Goal: Find specific page/section: Find specific page/section

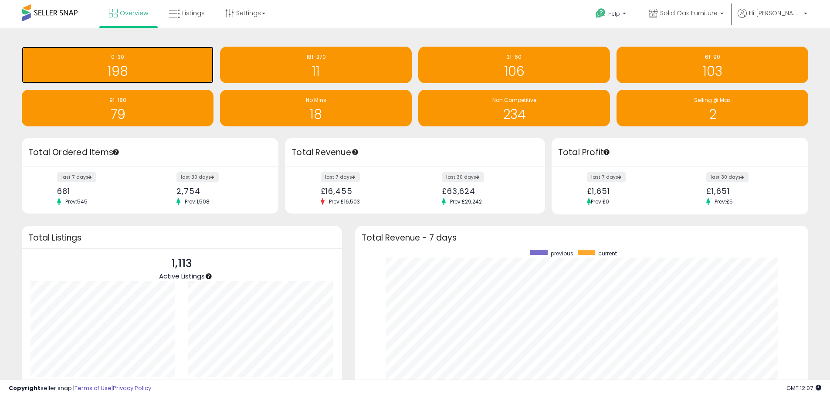
click at [168, 67] on h1 "198" at bounding box center [117, 71] width 183 height 14
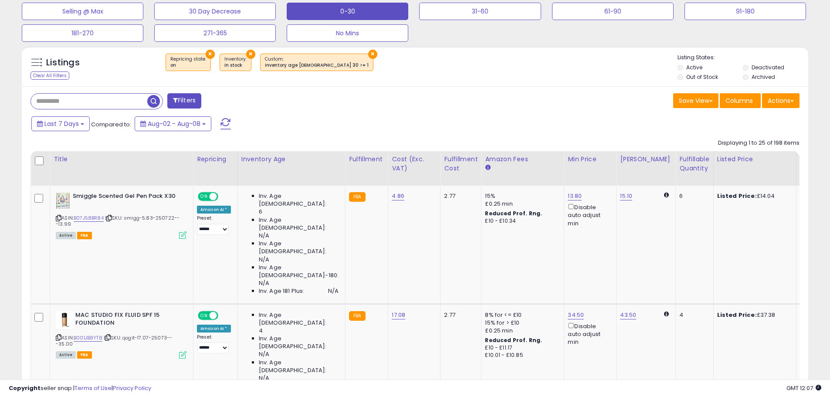
scroll to position [305, 0]
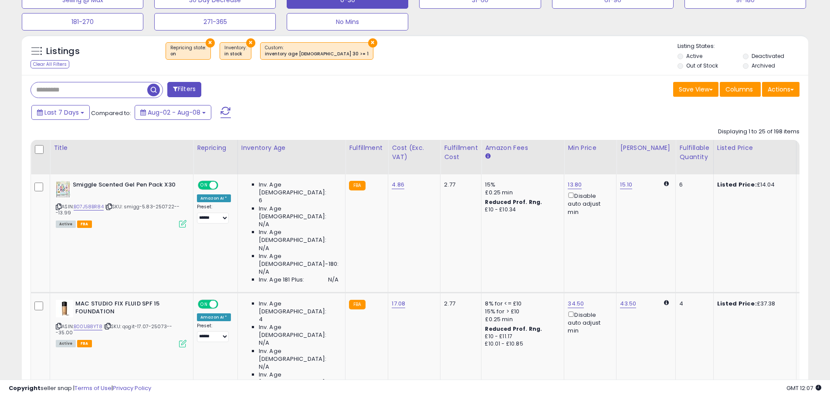
click at [206, 42] on button "×" at bounding box center [210, 42] width 9 height 9
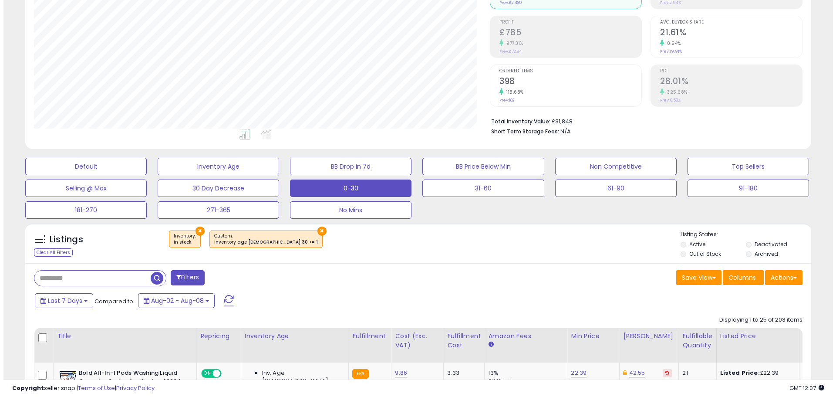
scroll to position [18, 0]
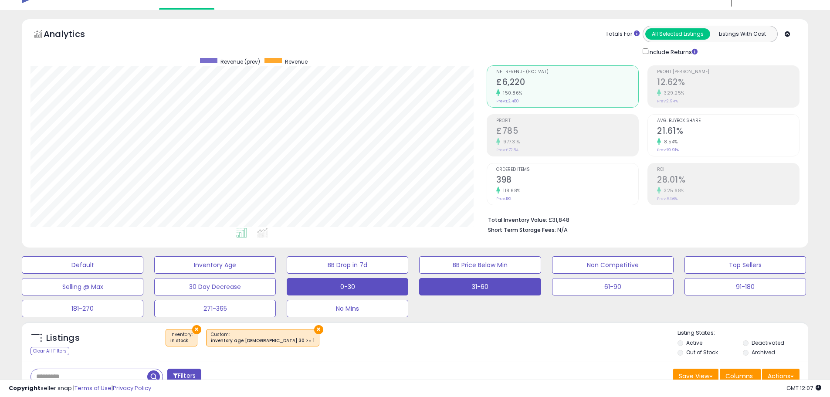
click at [143, 273] on button "31-60" at bounding box center [82, 264] width 121 height 17
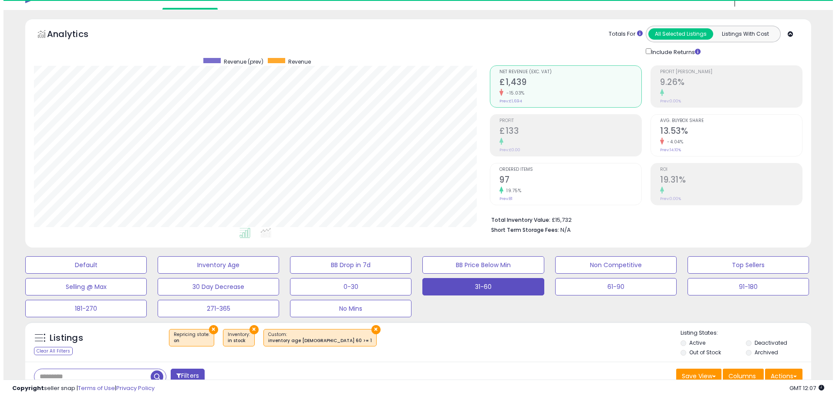
scroll to position [179, 456]
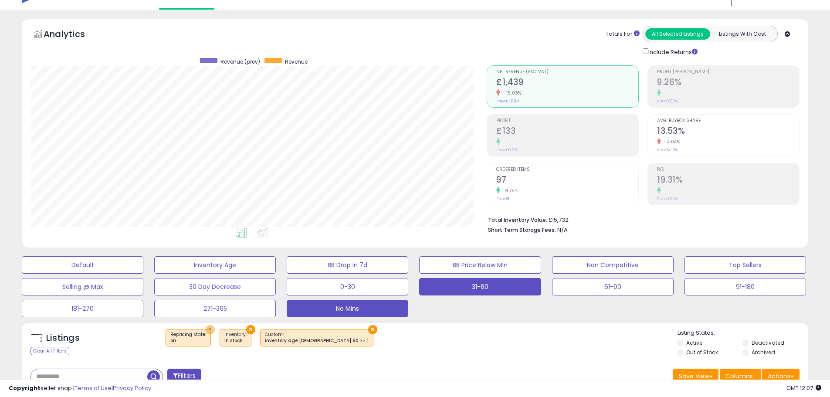
click at [206, 327] on button "×" at bounding box center [210, 329] width 9 height 9
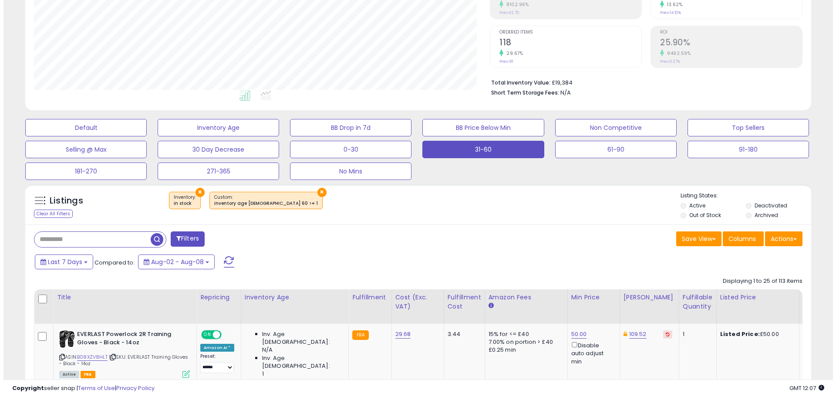
scroll to position [149, 0]
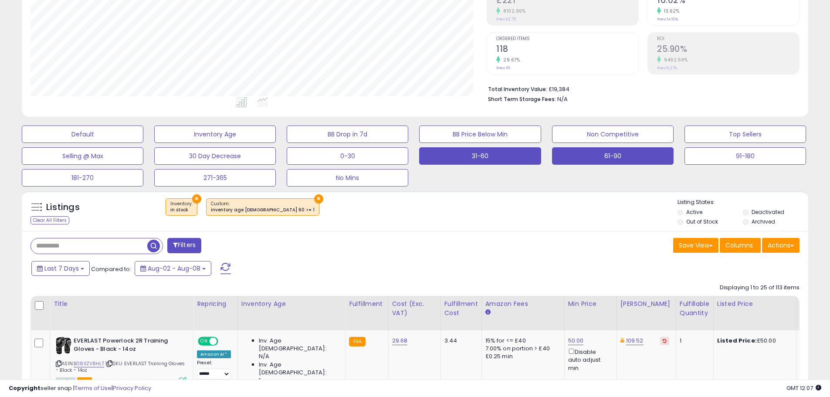
click at [143, 143] on button "61-90" at bounding box center [82, 133] width 121 height 17
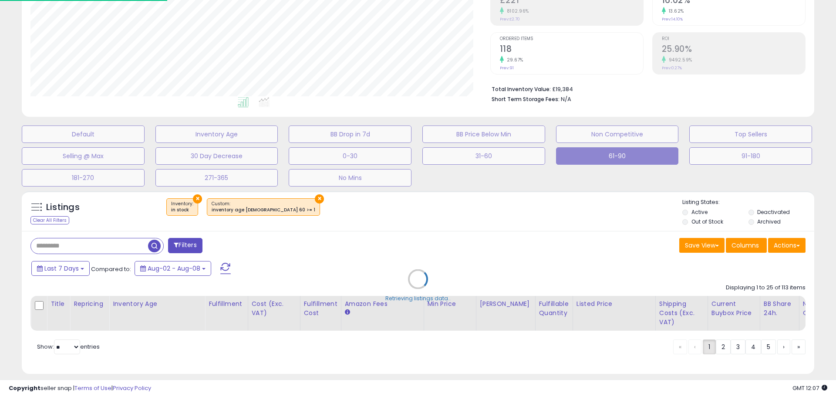
scroll to position [0, 0]
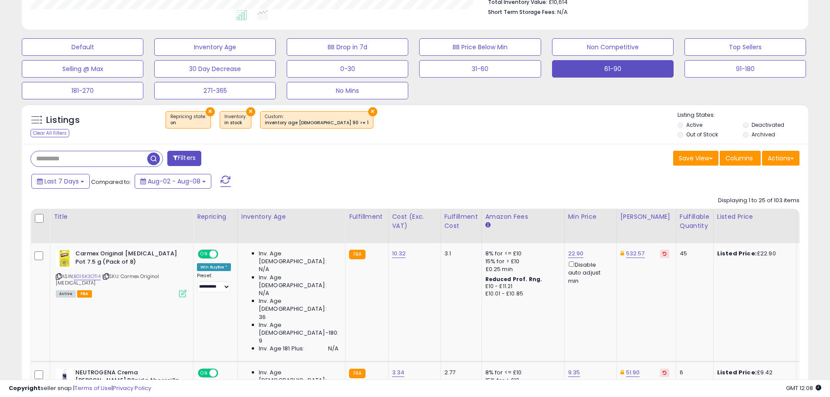
click at [211, 110] on button "×" at bounding box center [210, 111] width 9 height 9
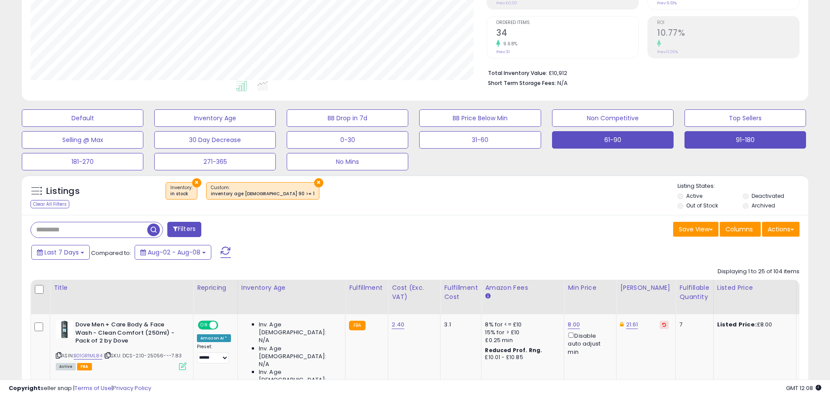
click at [143, 127] on button "91-180" at bounding box center [82, 117] width 121 height 17
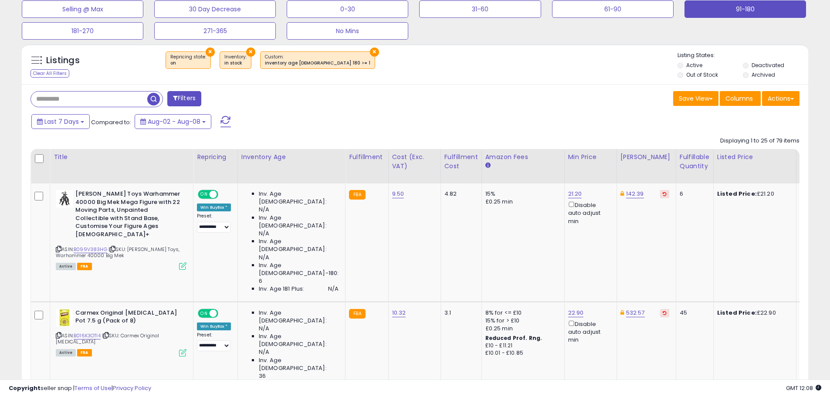
click at [206, 52] on button "×" at bounding box center [210, 51] width 9 height 9
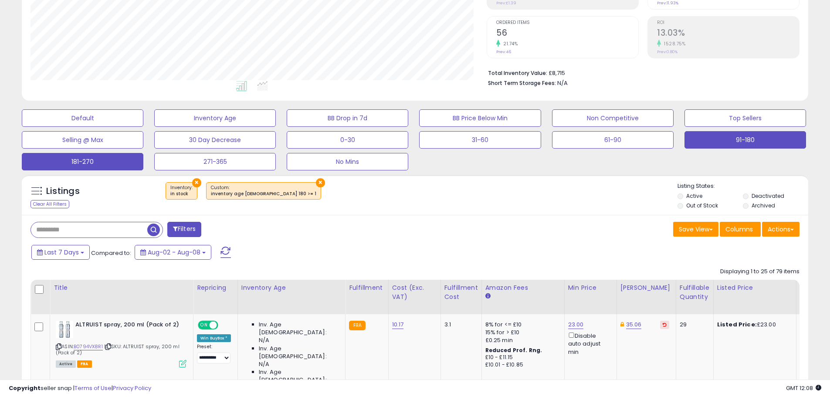
click at [93, 127] on button "181-270" at bounding box center [82, 117] width 121 height 17
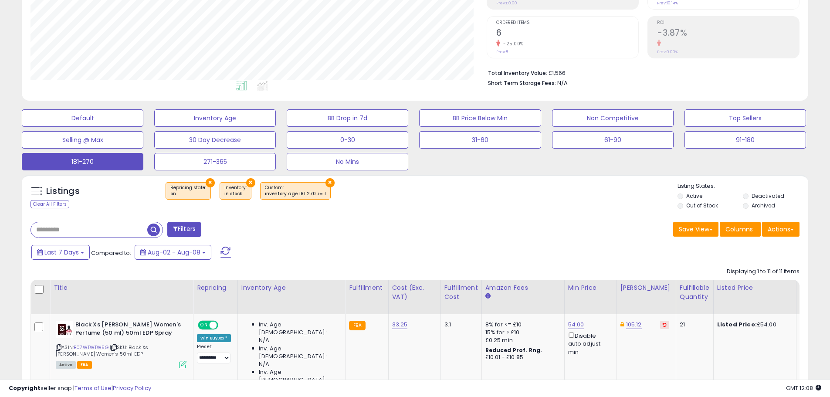
click at [207, 183] on button "×" at bounding box center [210, 182] width 9 height 9
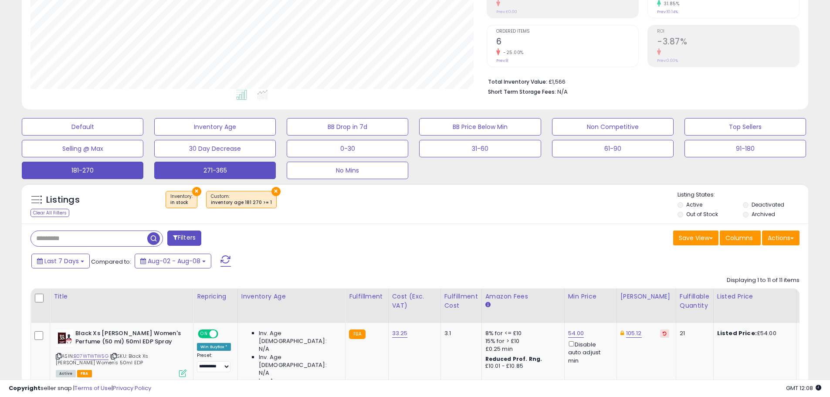
click at [143, 135] on button "271-365" at bounding box center [82, 126] width 121 height 17
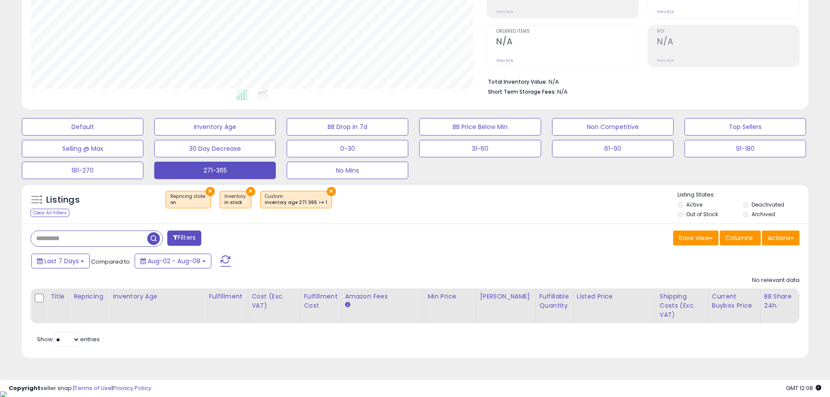
click at [208, 192] on button "×" at bounding box center [210, 191] width 9 height 9
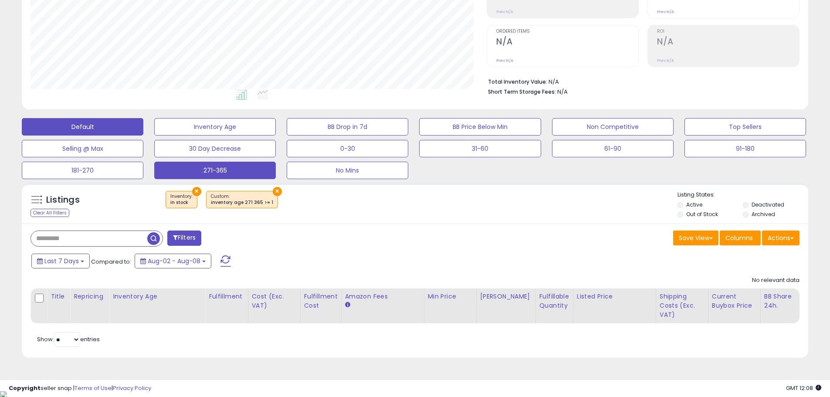
click at [97, 130] on button "Default" at bounding box center [82, 126] width 121 height 17
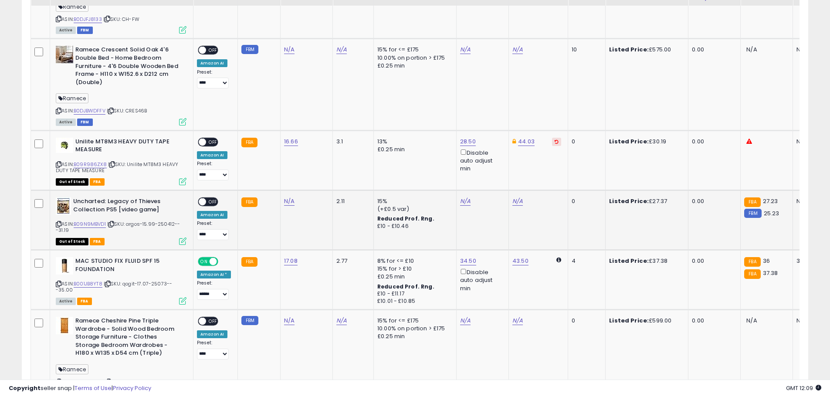
scroll to position [1506, 0]
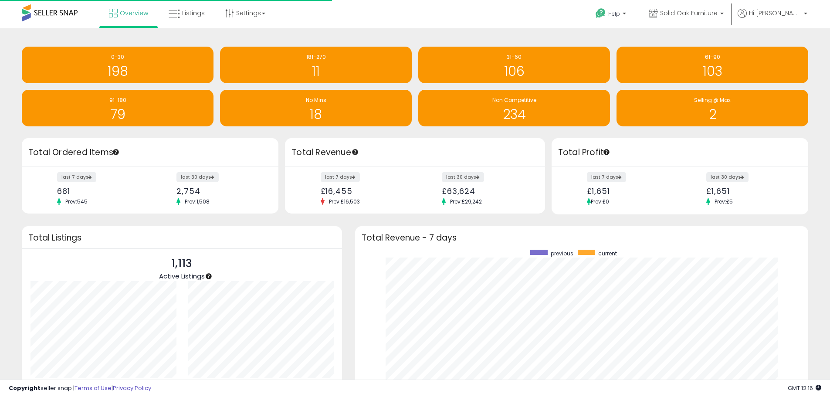
scroll to position [165, 436]
click at [193, 22] on link "Listings" at bounding box center [186, 13] width 49 height 26
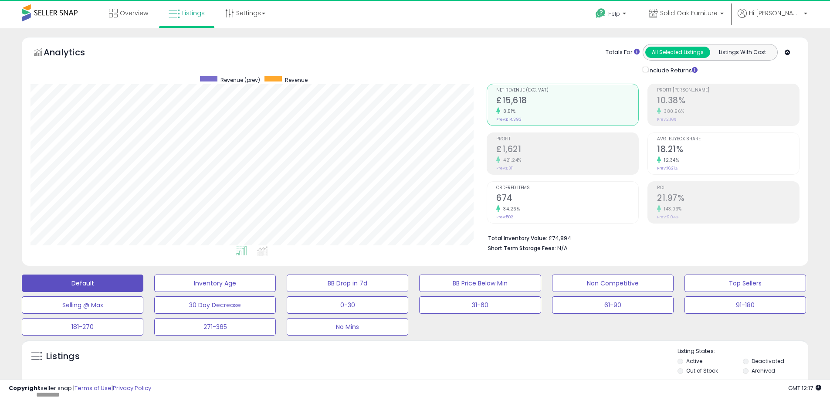
scroll to position [179, 456]
